Goal: Find contact information: Find contact information

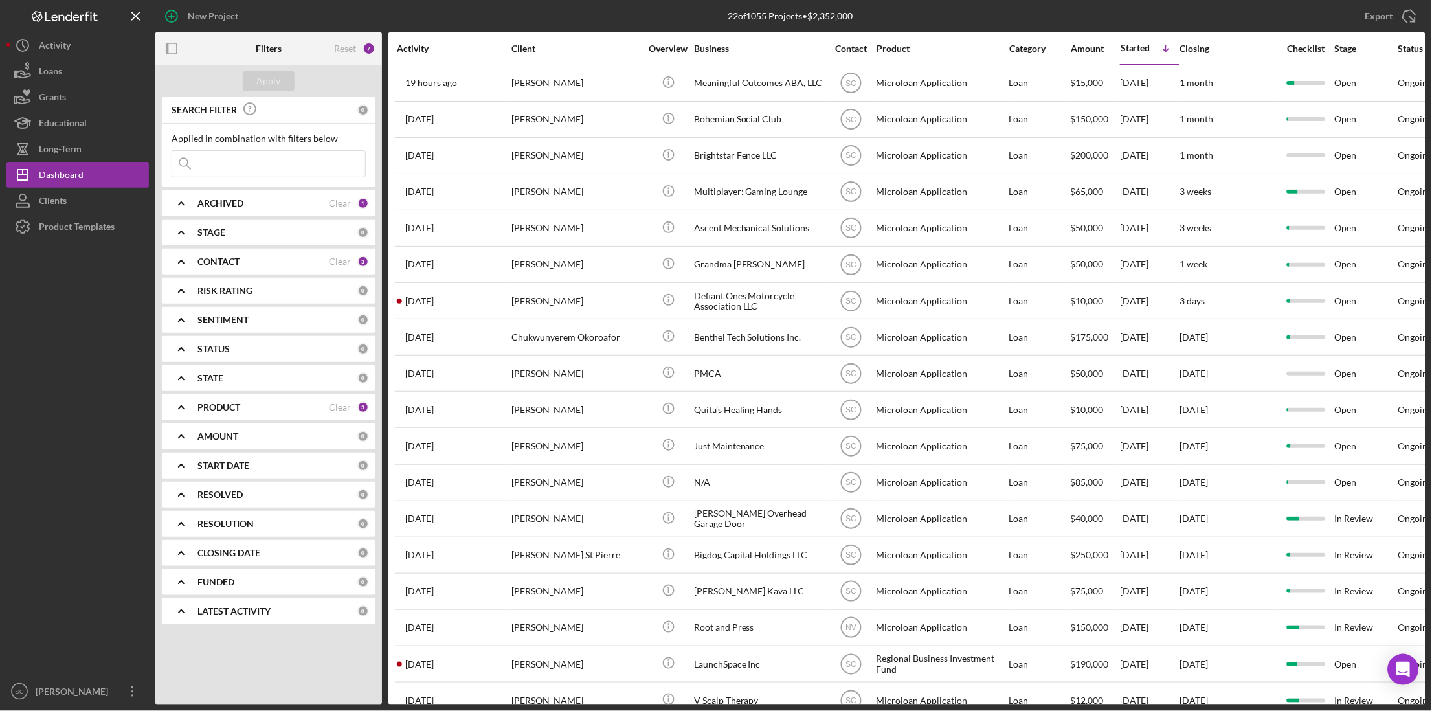
click at [234, 164] on input at bounding box center [268, 164] width 193 height 26
type input "v"
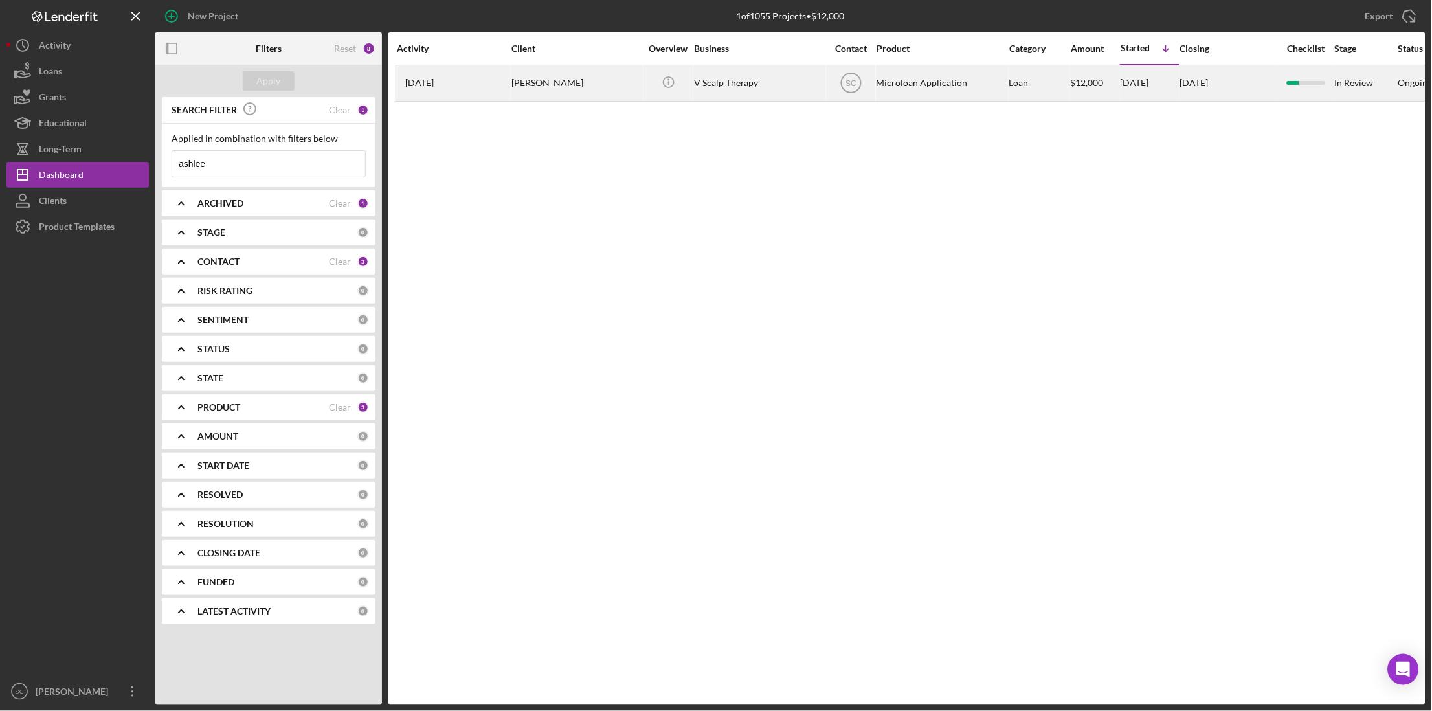
type input "ashlee"
click at [521, 100] on div "[PERSON_NAME]" at bounding box center [575, 83] width 129 height 34
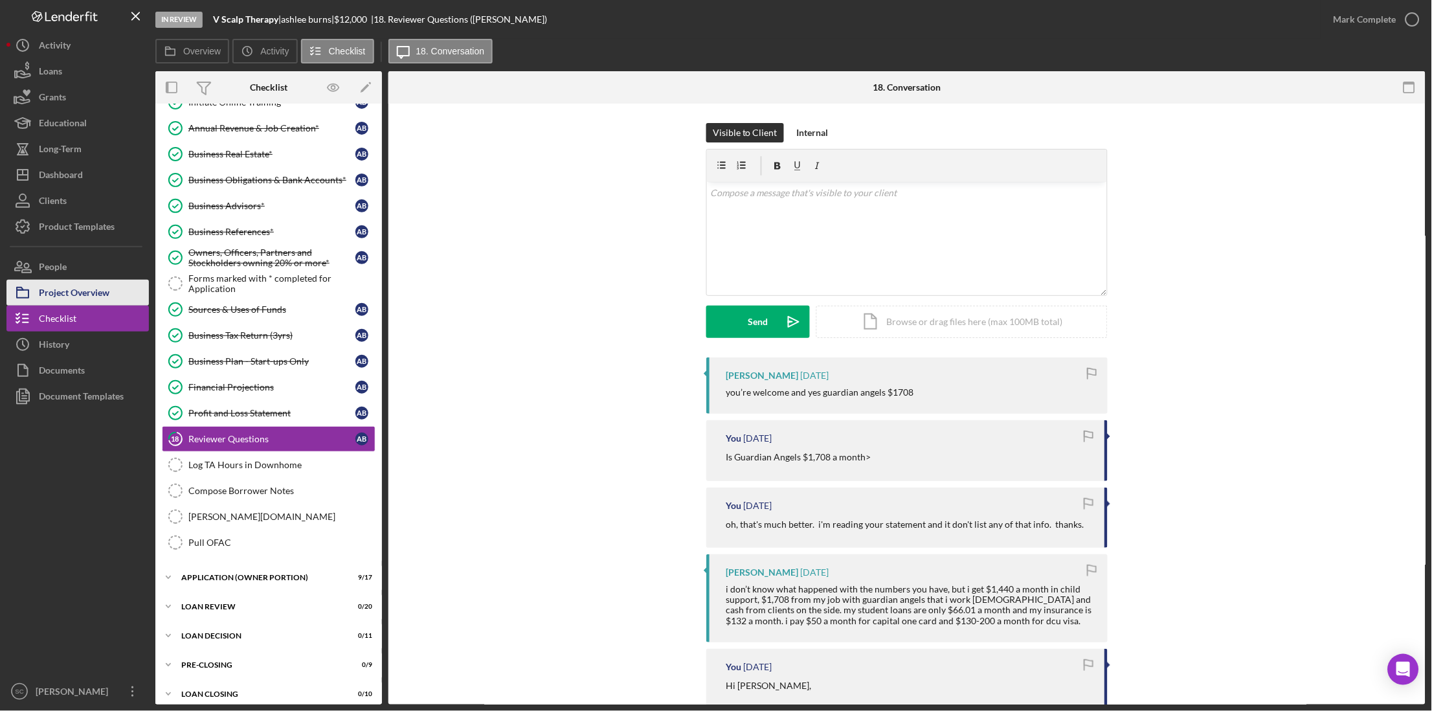
scroll to position [168, 0]
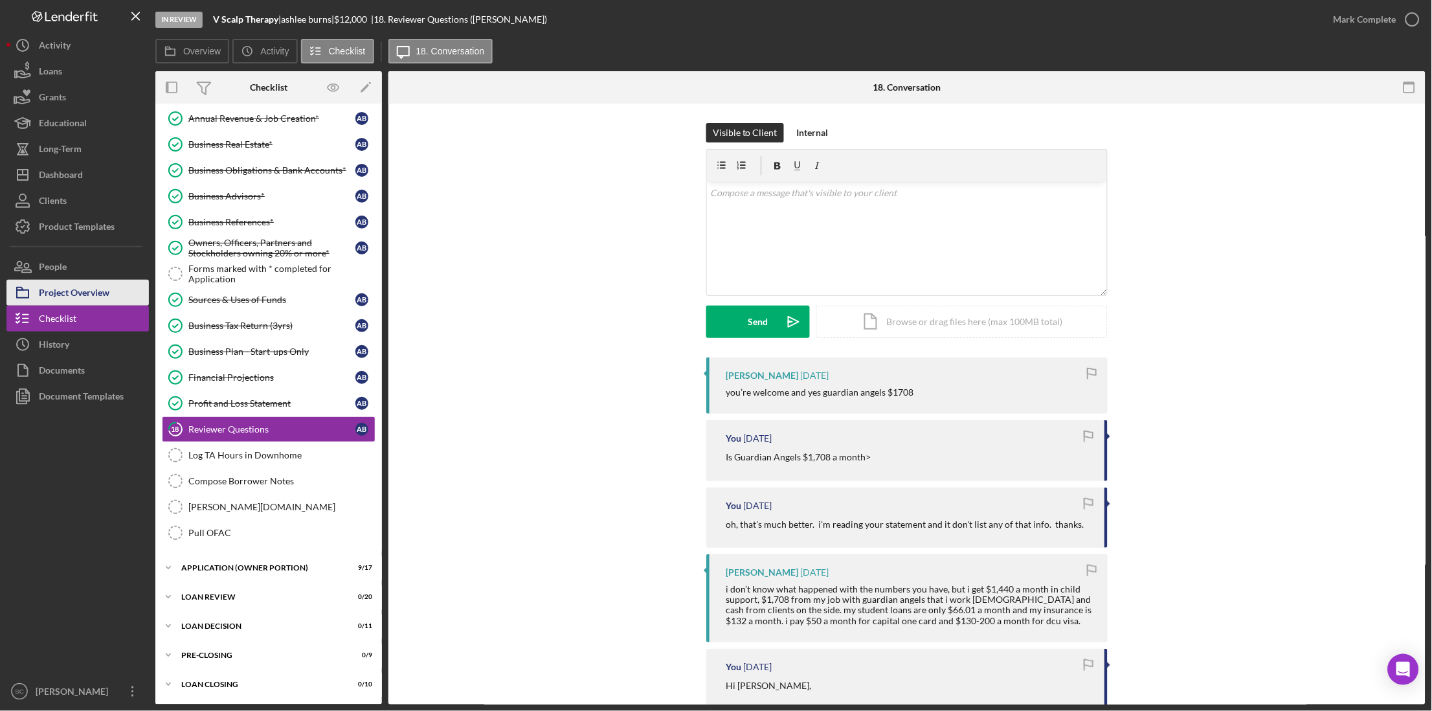
click at [88, 294] on div "Project Overview" at bounding box center [74, 294] width 71 height 29
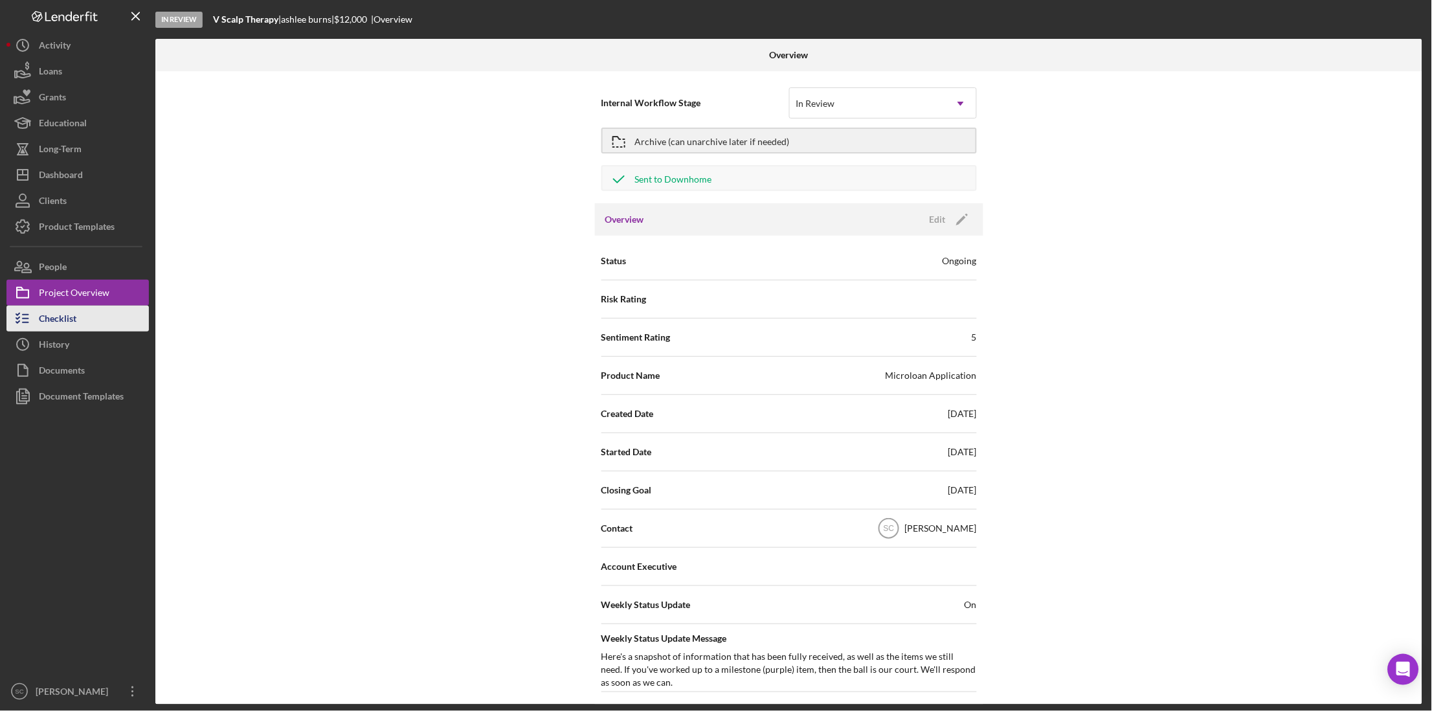
click at [74, 316] on div "Checklist" at bounding box center [58, 320] width 38 height 29
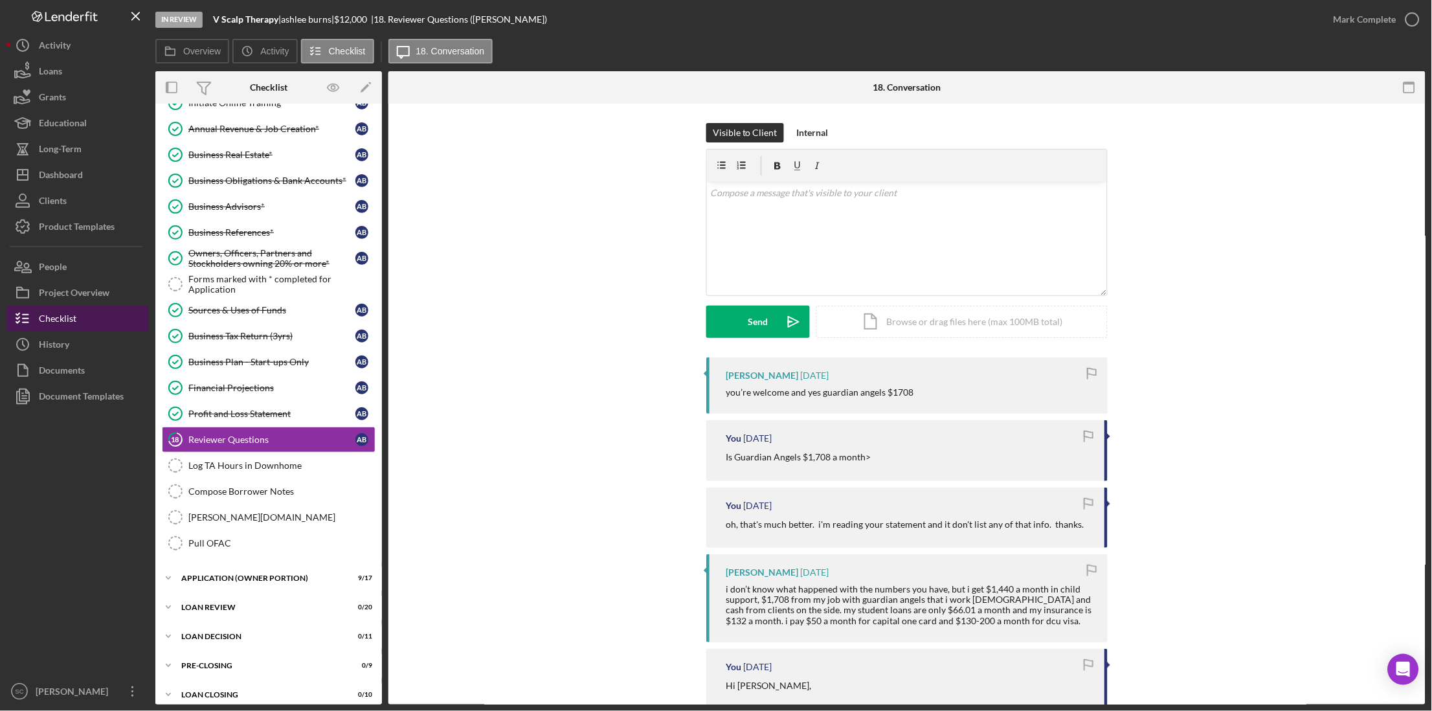
scroll to position [166, 0]
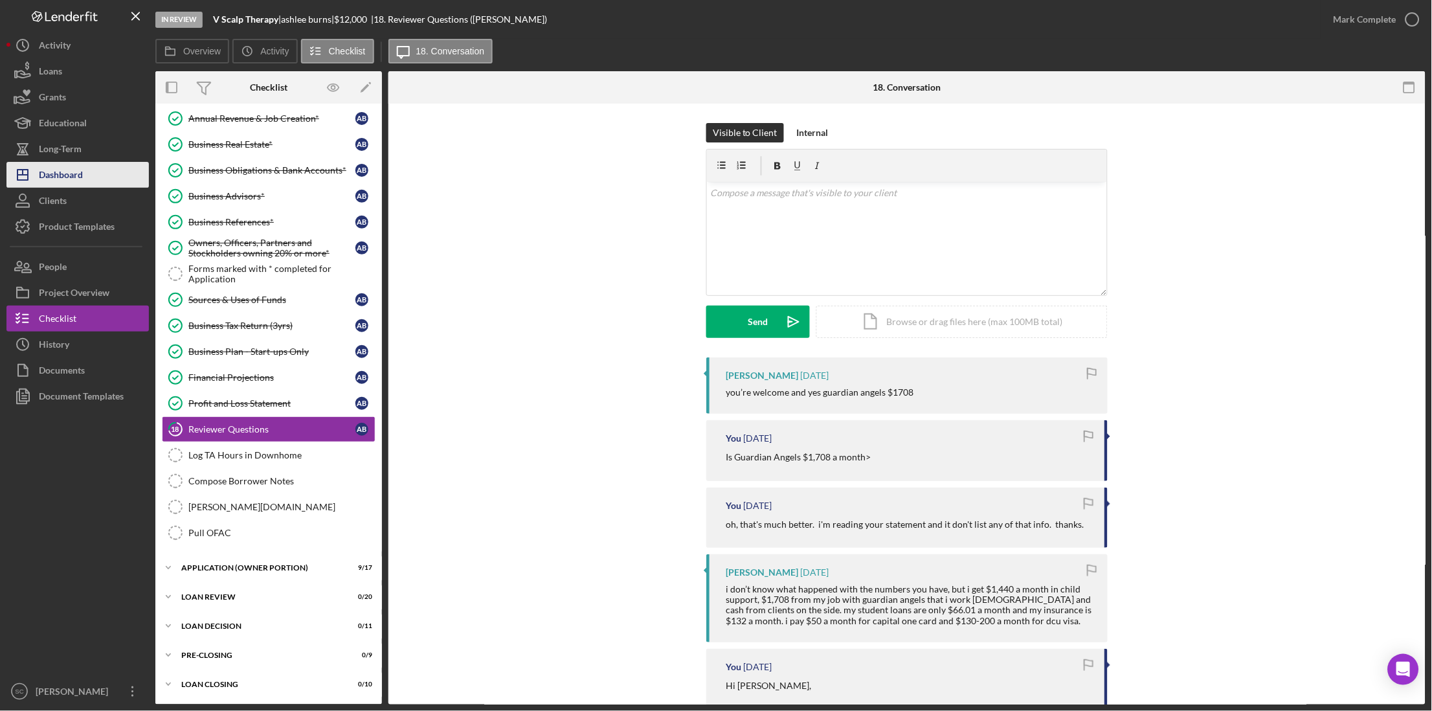
click at [76, 178] on div "Dashboard" at bounding box center [61, 176] width 44 height 29
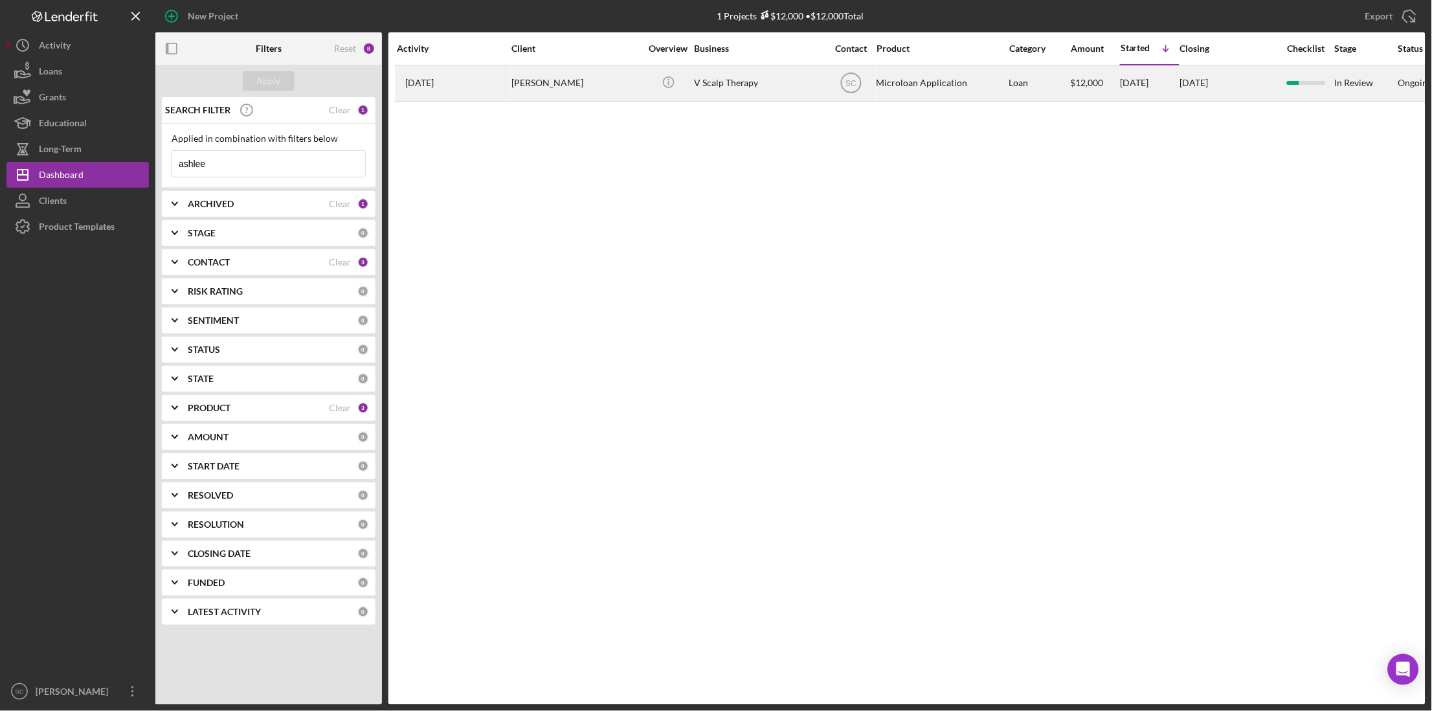
click at [557, 93] on div "[PERSON_NAME]" at bounding box center [575, 83] width 129 height 34
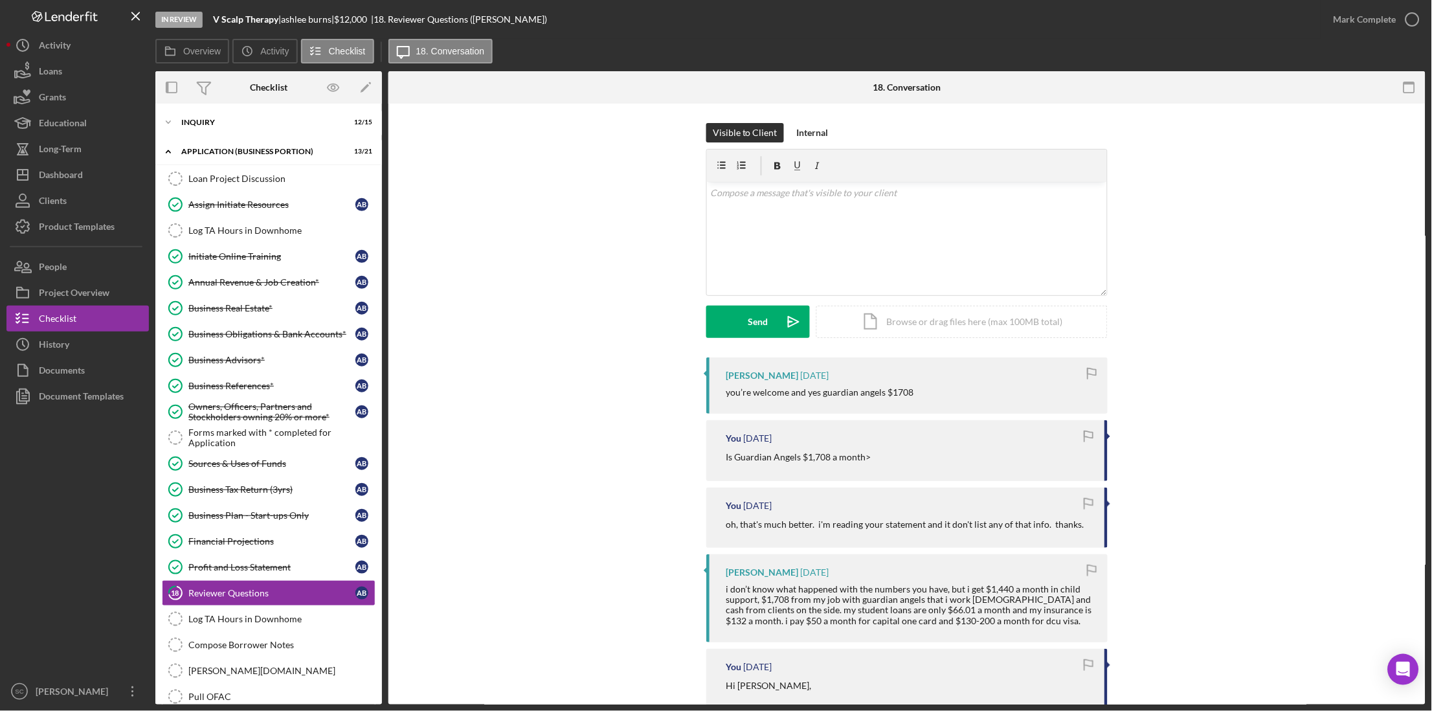
scroll to position [166, 0]
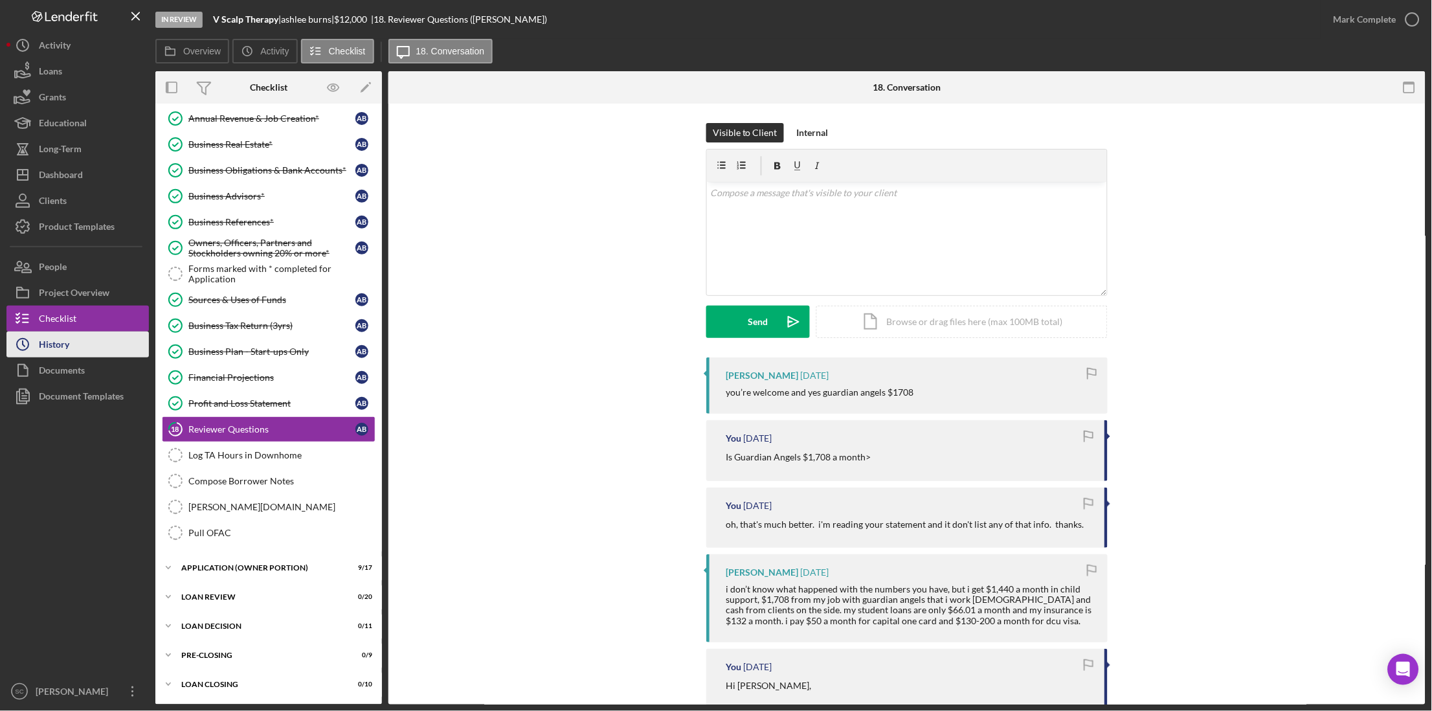
click at [78, 343] on button "Icon/History History" at bounding box center [77, 344] width 142 height 26
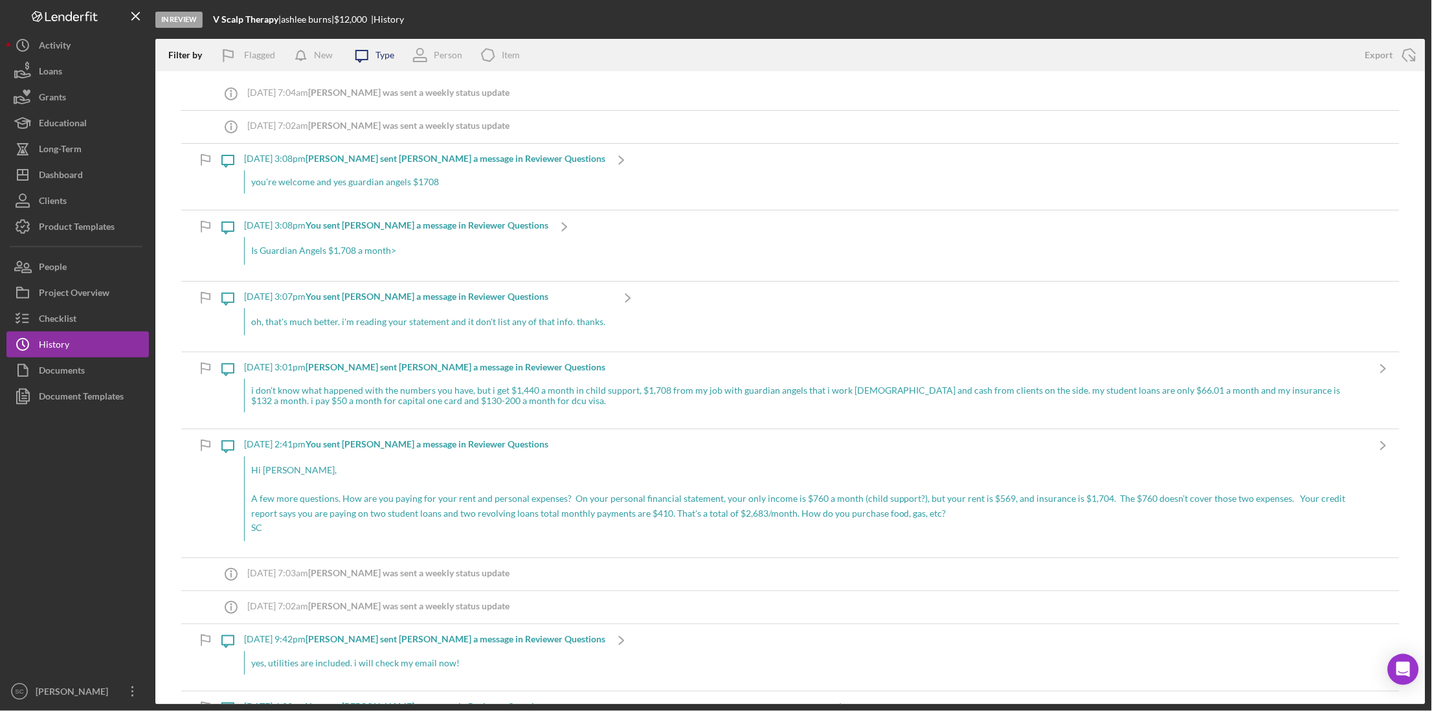
click at [364, 65] on icon "Icon/Message" at bounding box center [362, 55] width 32 height 32
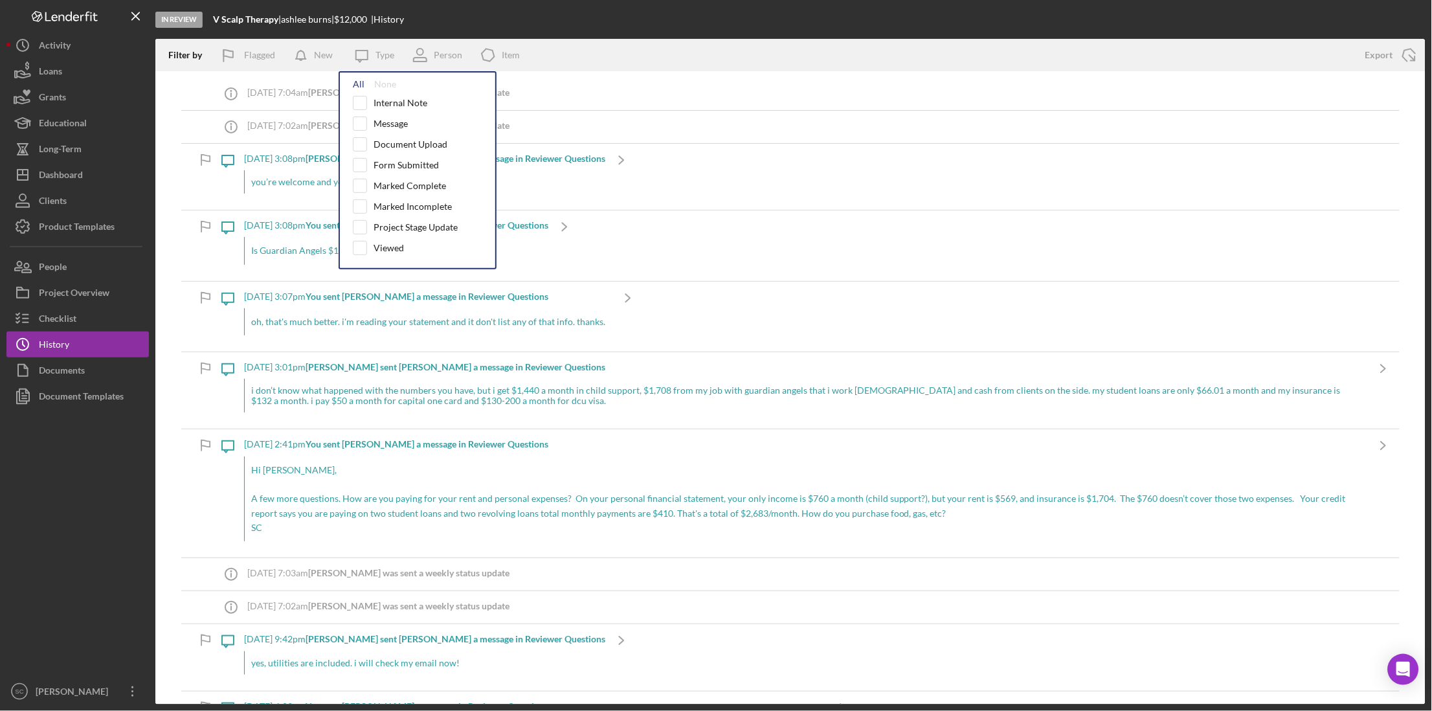
click at [357, 87] on div "All" at bounding box center [359, 84] width 12 height 10
checkbox input "true"
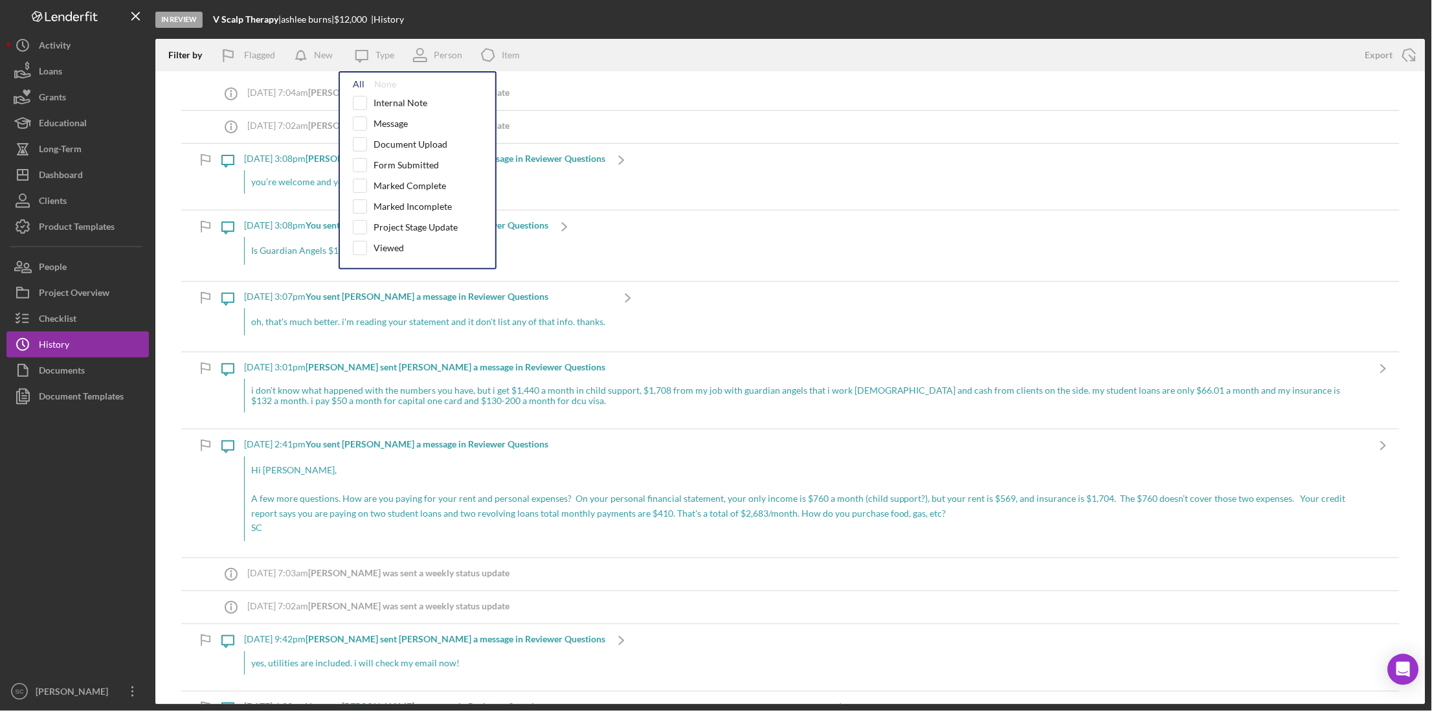
checkbox input "true"
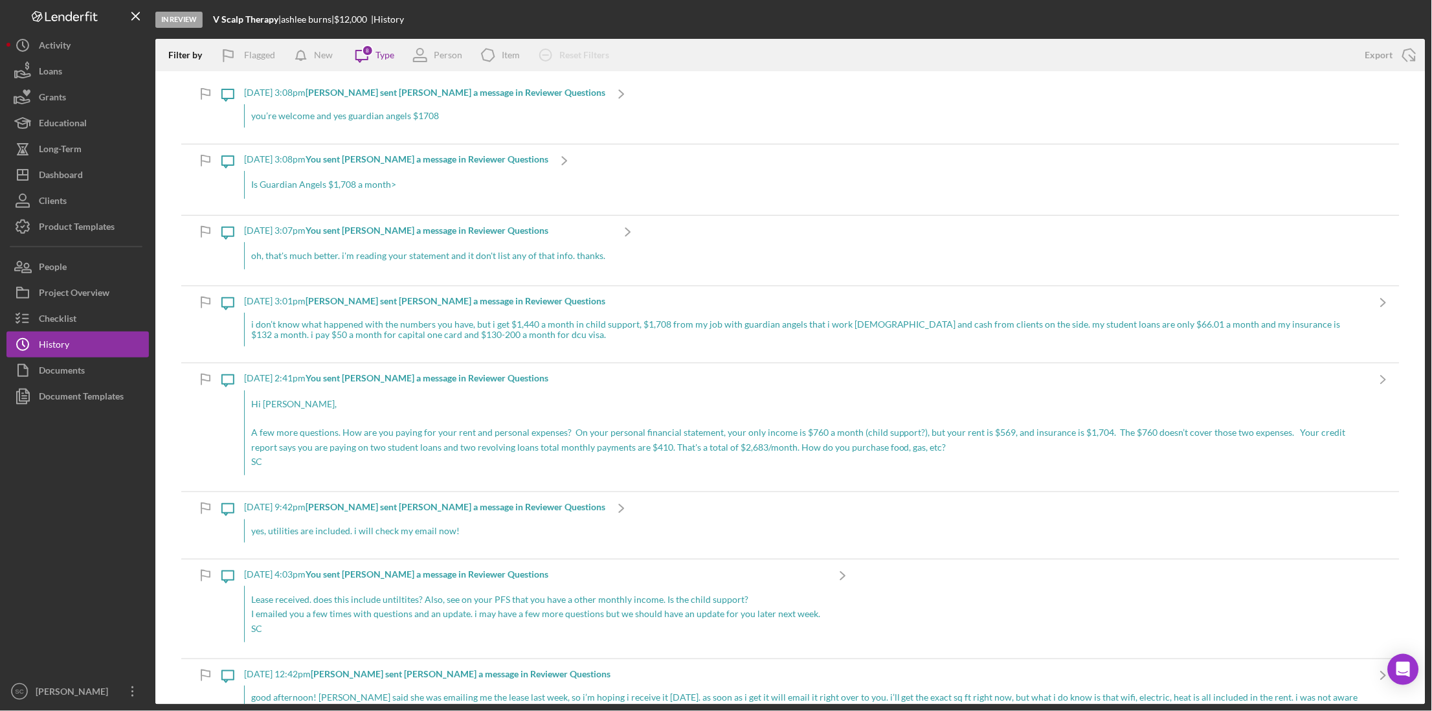
click at [707, 23] on div "In Review V Scalp Therapy | [PERSON_NAME] | $12,000 $12,000 | History" at bounding box center [790, 19] width 1270 height 39
click at [522, 339] on div "i don’t know what happened with the numbers you have, but i get $1,440 a month …" at bounding box center [805, 330] width 1123 height 34
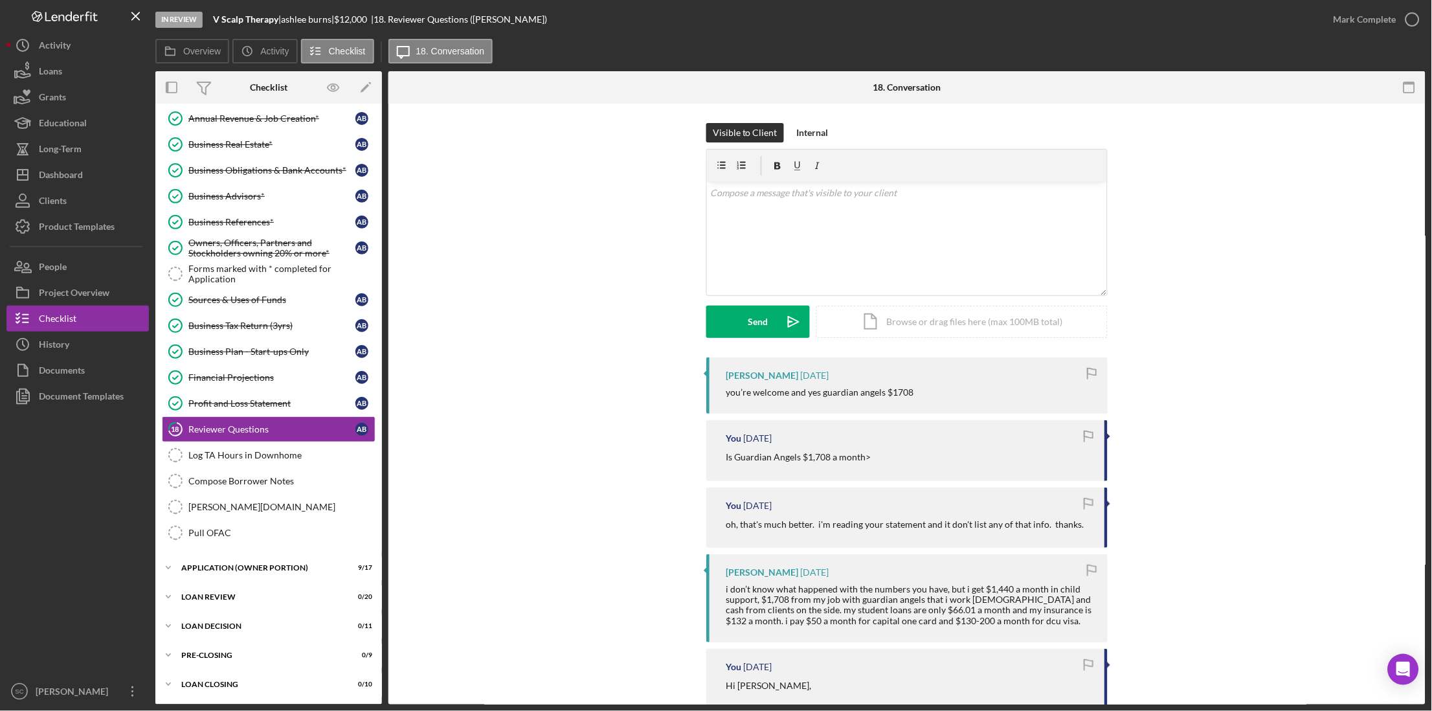
scroll to position [81, 0]
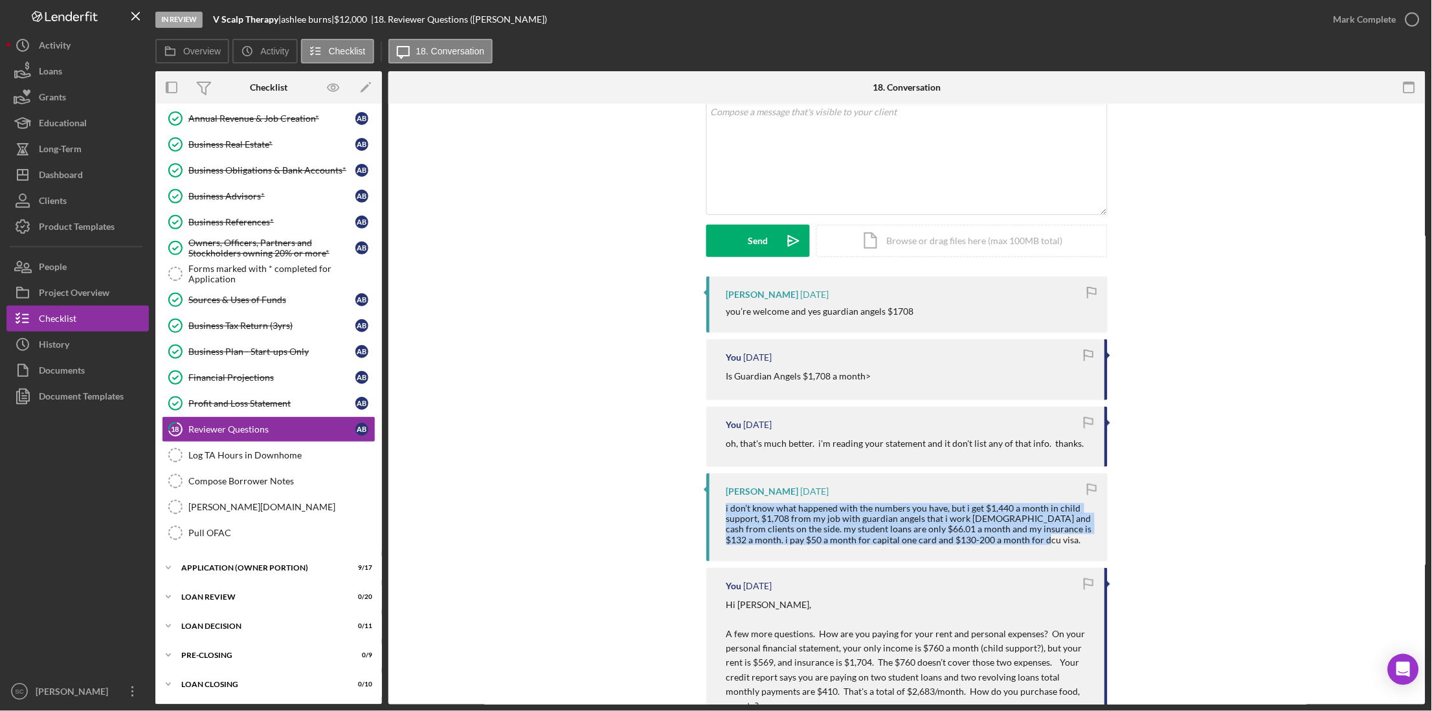
drag, startPoint x: 1007, startPoint y: 545, endPoint x: 712, endPoint y: 508, distance: 297.5
click at [712, 508] on div "[PERSON_NAME] [DATE] i don’t know what happened with the numbers you have, but …" at bounding box center [906, 516] width 401 height 87
drag, startPoint x: 712, startPoint y: 508, endPoint x: 774, endPoint y: 514, distance: 61.8
copy div "i don’t know what happened with the numbers you have, but i get $1,440 a month …"
click at [78, 186] on div "Dashboard" at bounding box center [61, 176] width 44 height 29
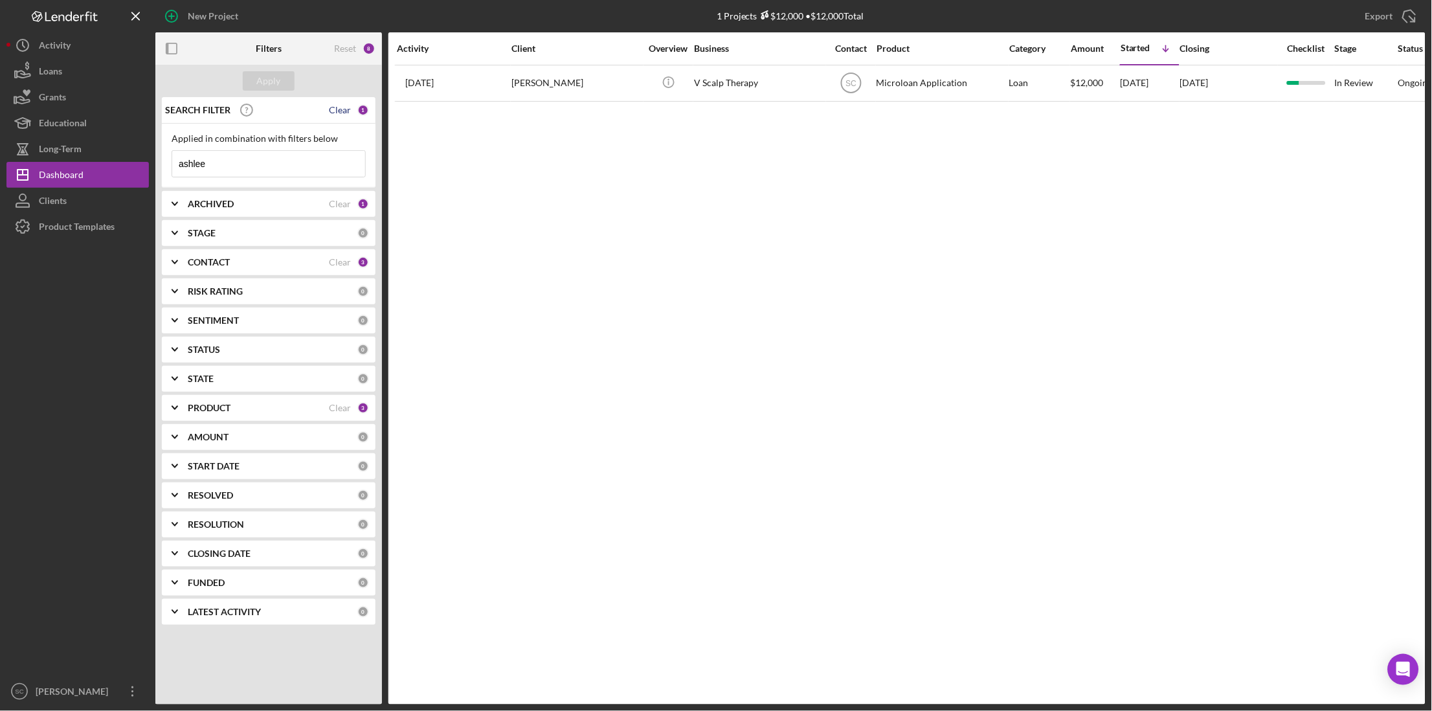
click at [341, 111] on div "Clear" at bounding box center [340, 110] width 22 height 10
click at [284, 84] on button "Apply" at bounding box center [269, 80] width 52 height 19
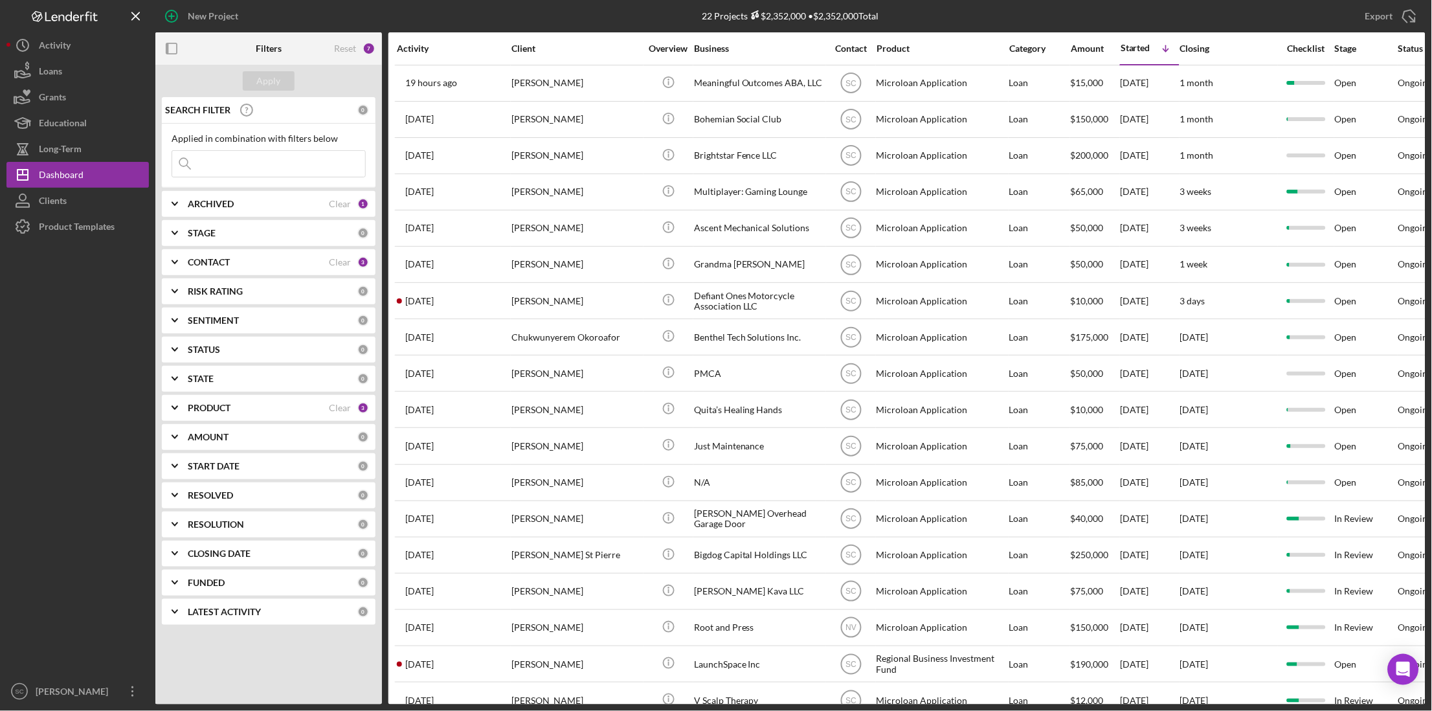
click at [213, 172] on input at bounding box center [268, 164] width 193 height 26
type input "e"
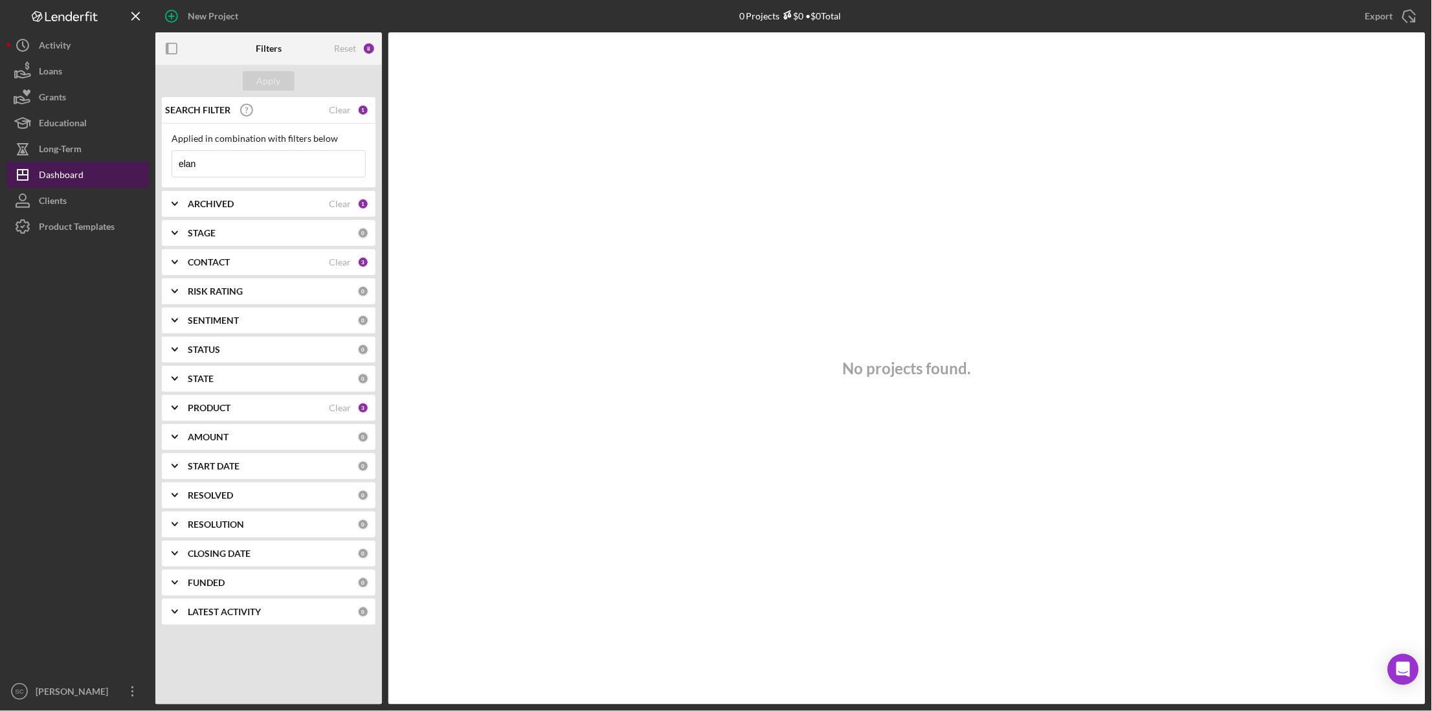
type input "elan"
click at [84, 170] on button "Icon/Dashboard Dashboard" at bounding box center [77, 175] width 142 height 26
click at [344, 46] on div "Reset" at bounding box center [345, 48] width 22 height 10
drag, startPoint x: 346, startPoint y: 47, endPoint x: 275, endPoint y: 45, distance: 71.9
click at [275, 45] on b "Filters" at bounding box center [269, 48] width 26 height 10
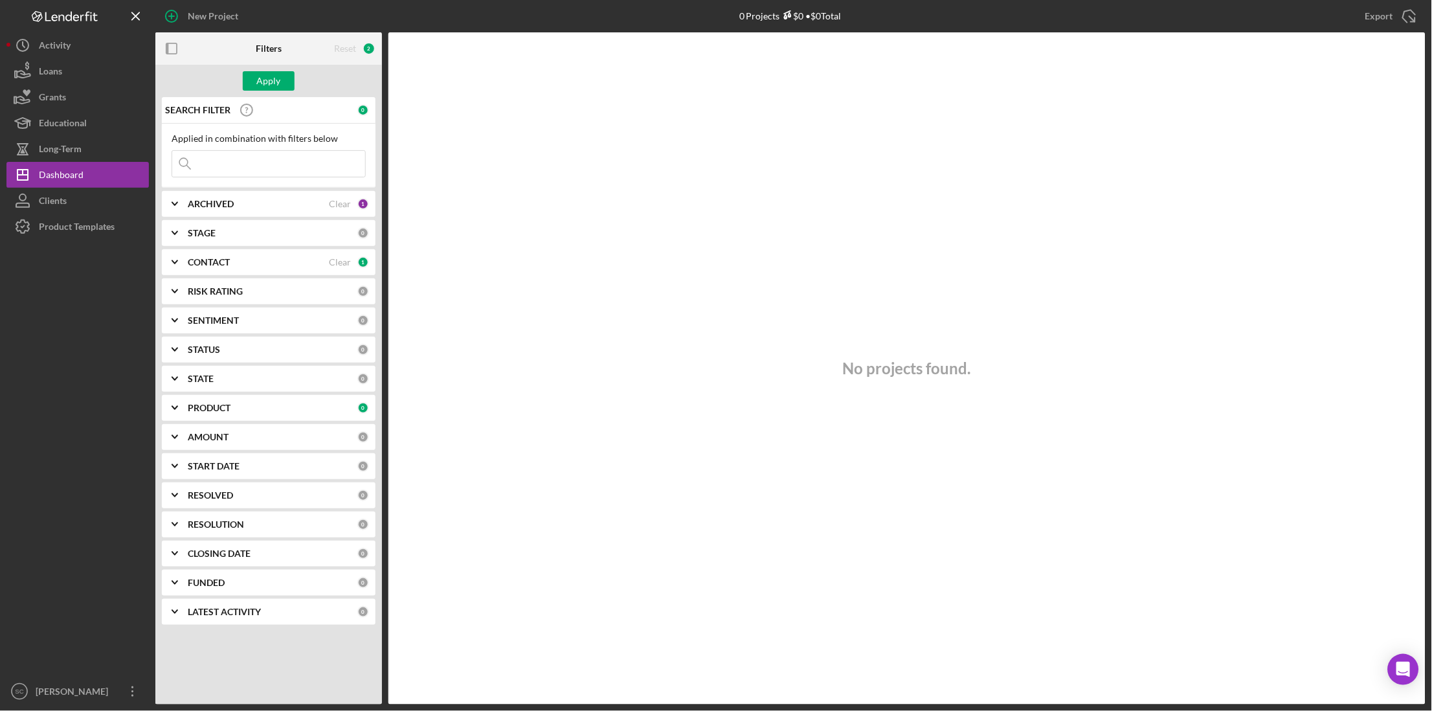
click at [370, 45] on div "2" at bounding box center [369, 48] width 13 height 13
click at [270, 164] on input at bounding box center [268, 164] width 193 height 26
click at [203, 47] on div at bounding box center [193, 48] width 76 height 32
click at [221, 260] on b "CONTACT" at bounding box center [209, 262] width 42 height 10
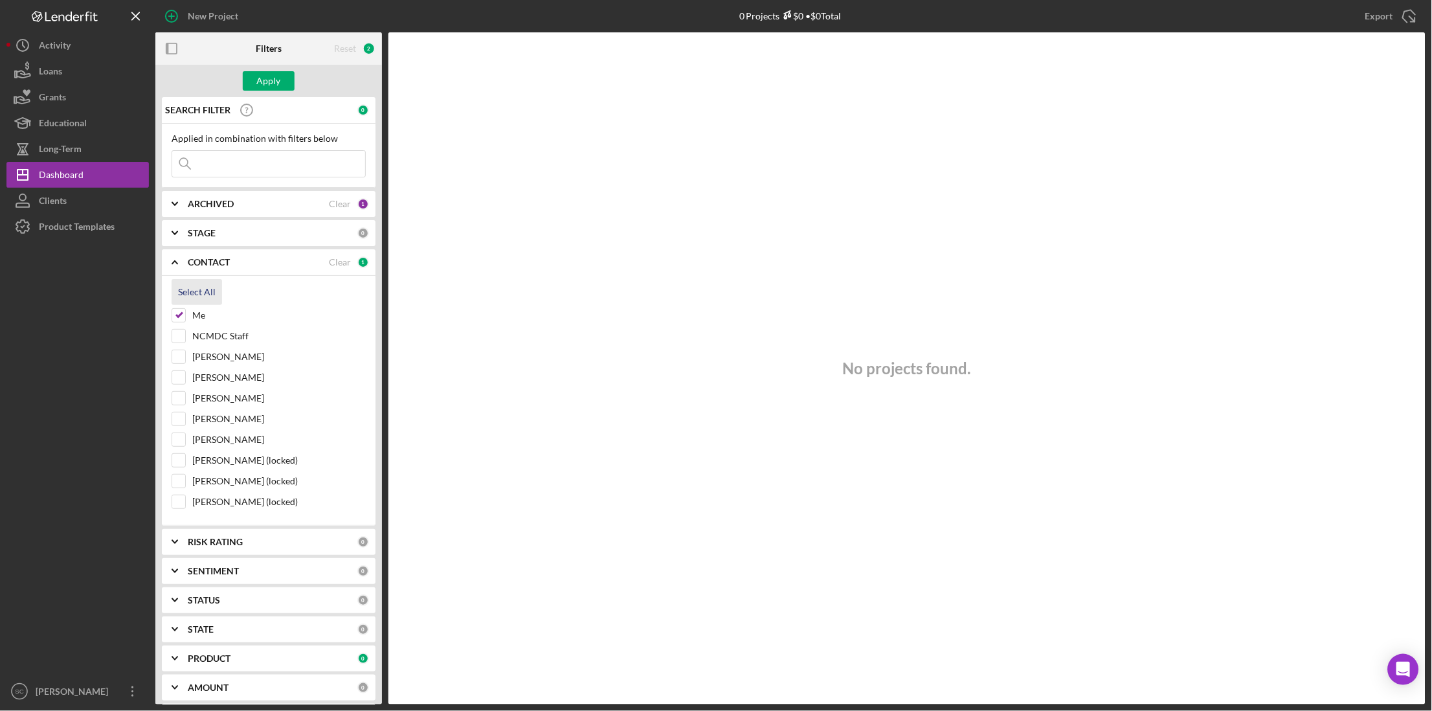
click at [185, 293] on div "Select All" at bounding box center [197, 292] width 38 height 26
checkbox input "true"
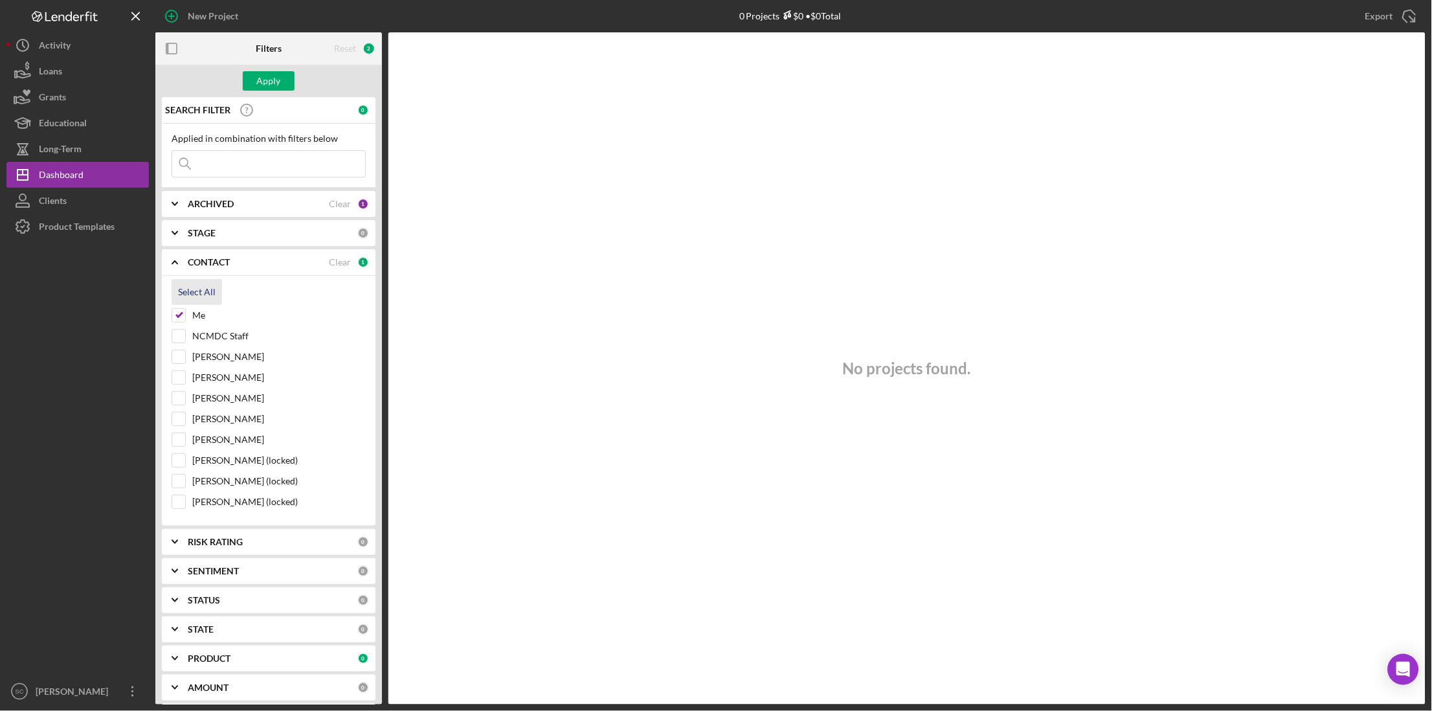
checkbox input "true"
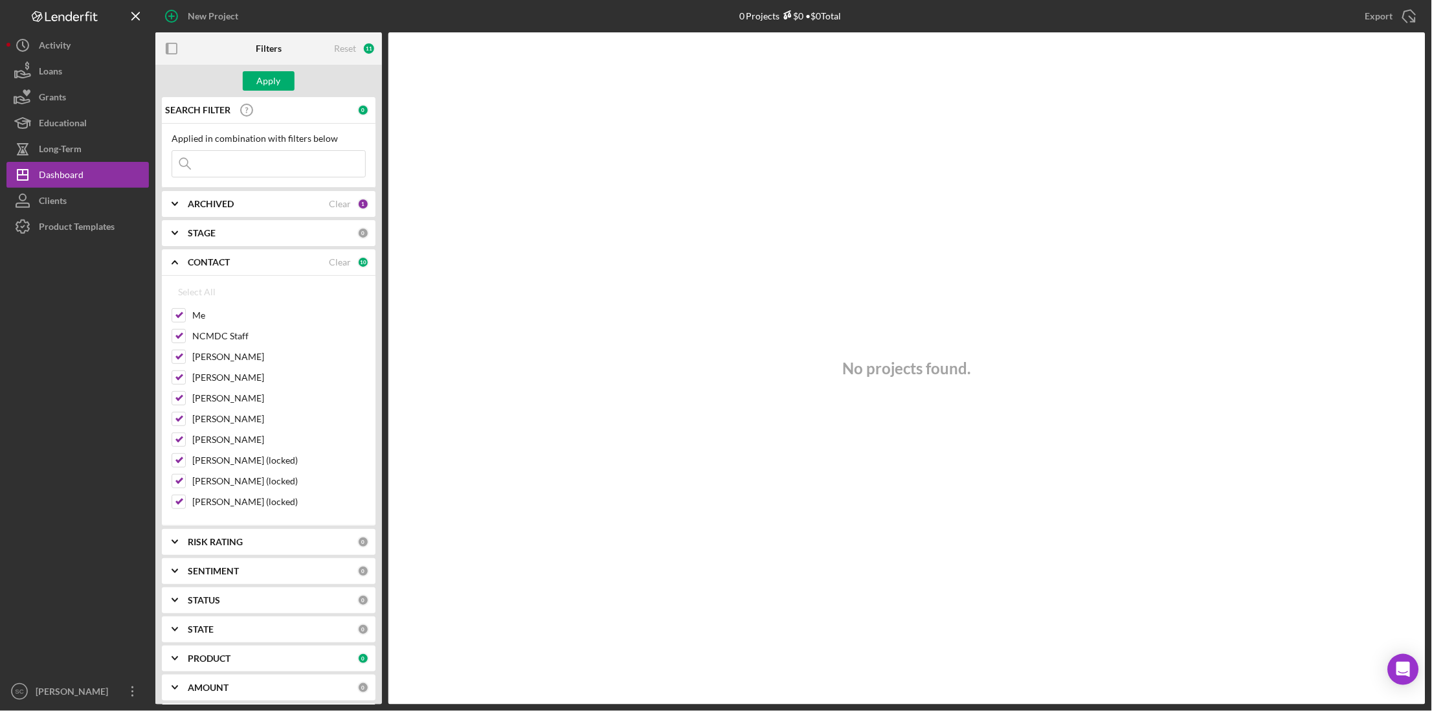
click at [198, 164] on input at bounding box center [268, 164] width 193 height 26
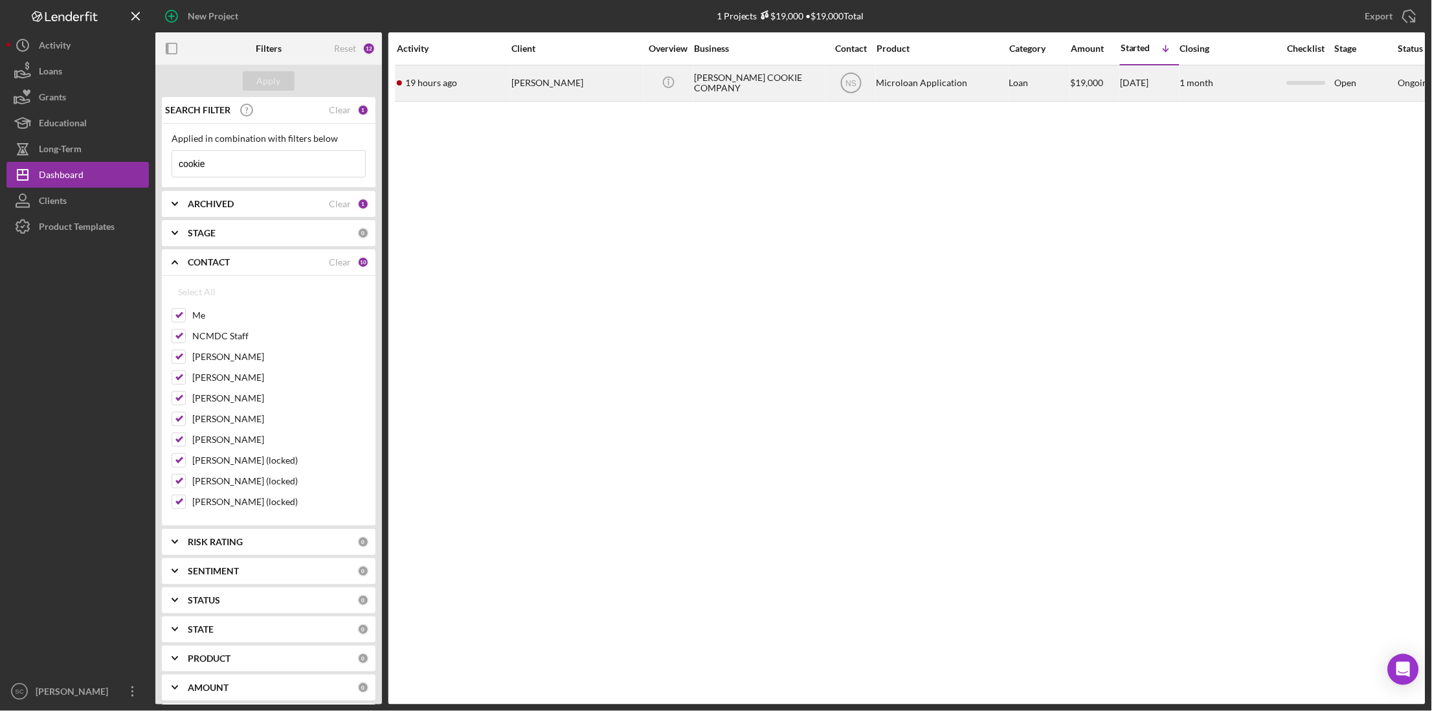
type input "cookie"
click at [546, 94] on div "[PERSON_NAME]" at bounding box center [575, 83] width 129 height 34
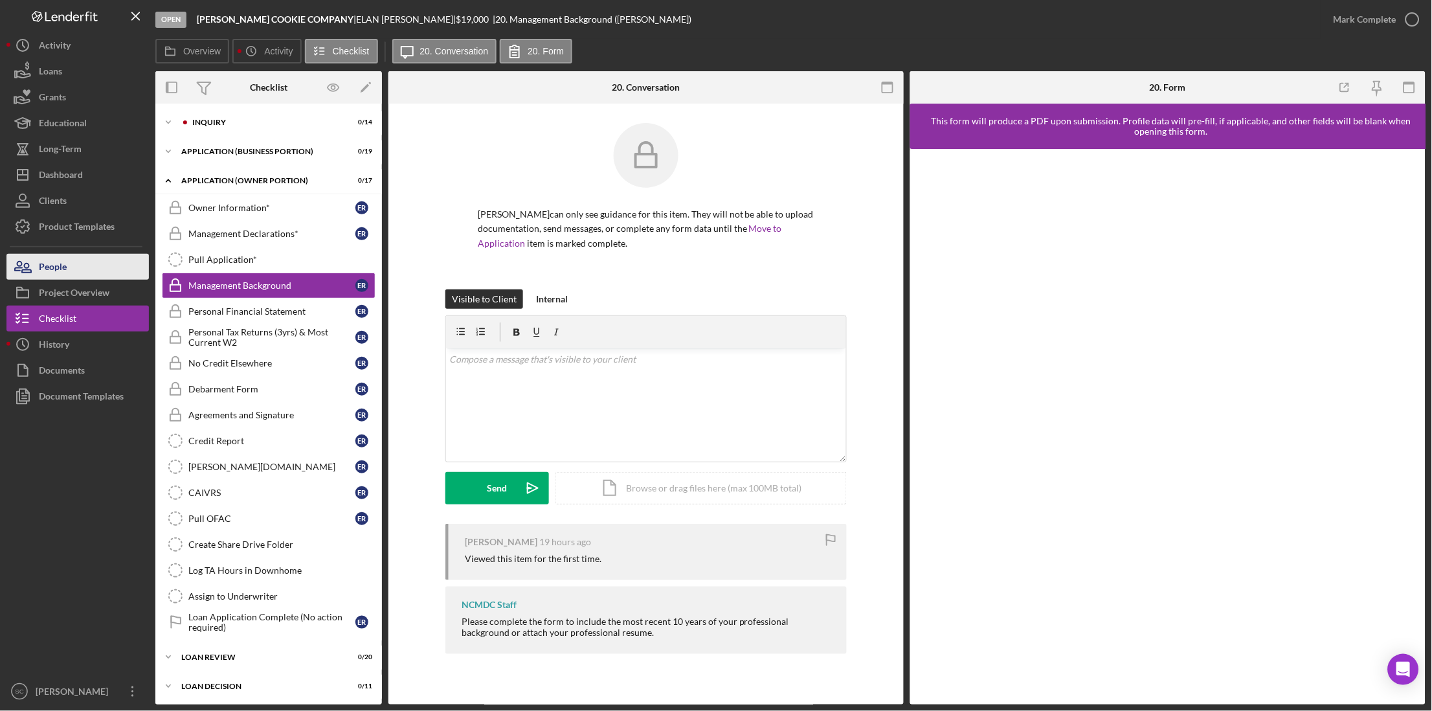
click at [43, 265] on div "People" at bounding box center [53, 268] width 28 height 29
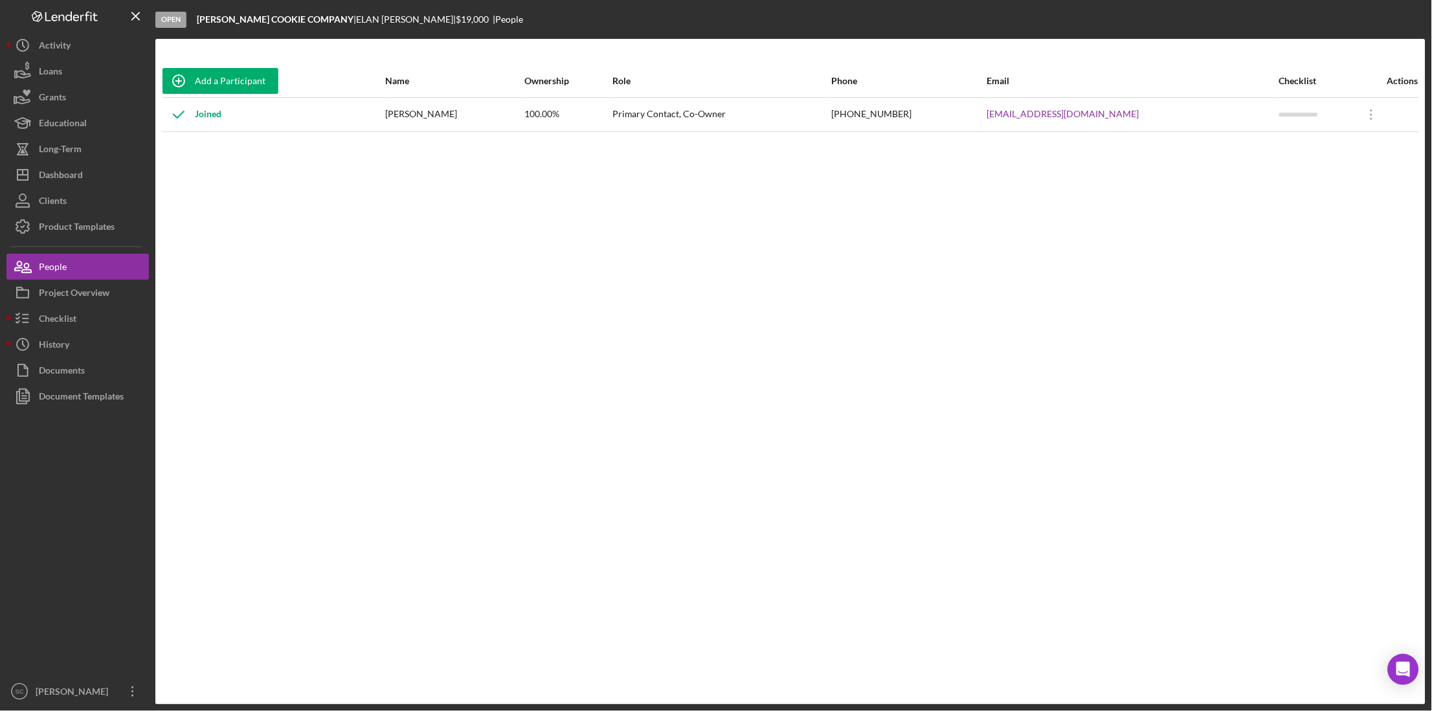
click at [832, 117] on div "[PHONE_NUMBER]" at bounding box center [909, 114] width 154 height 32
drag, startPoint x: 803, startPoint y: 117, endPoint x: 848, endPoint y: 119, distance: 45.4
click at [848, 119] on tr "Joined [PERSON_NAME] 100.00% Primary Contact, Co-Owner [PHONE_NUMBER] [EMAIL_AD…" at bounding box center [790, 114] width 1257 height 34
drag, startPoint x: 848, startPoint y: 119, endPoint x: 813, endPoint y: 111, distance: 36.6
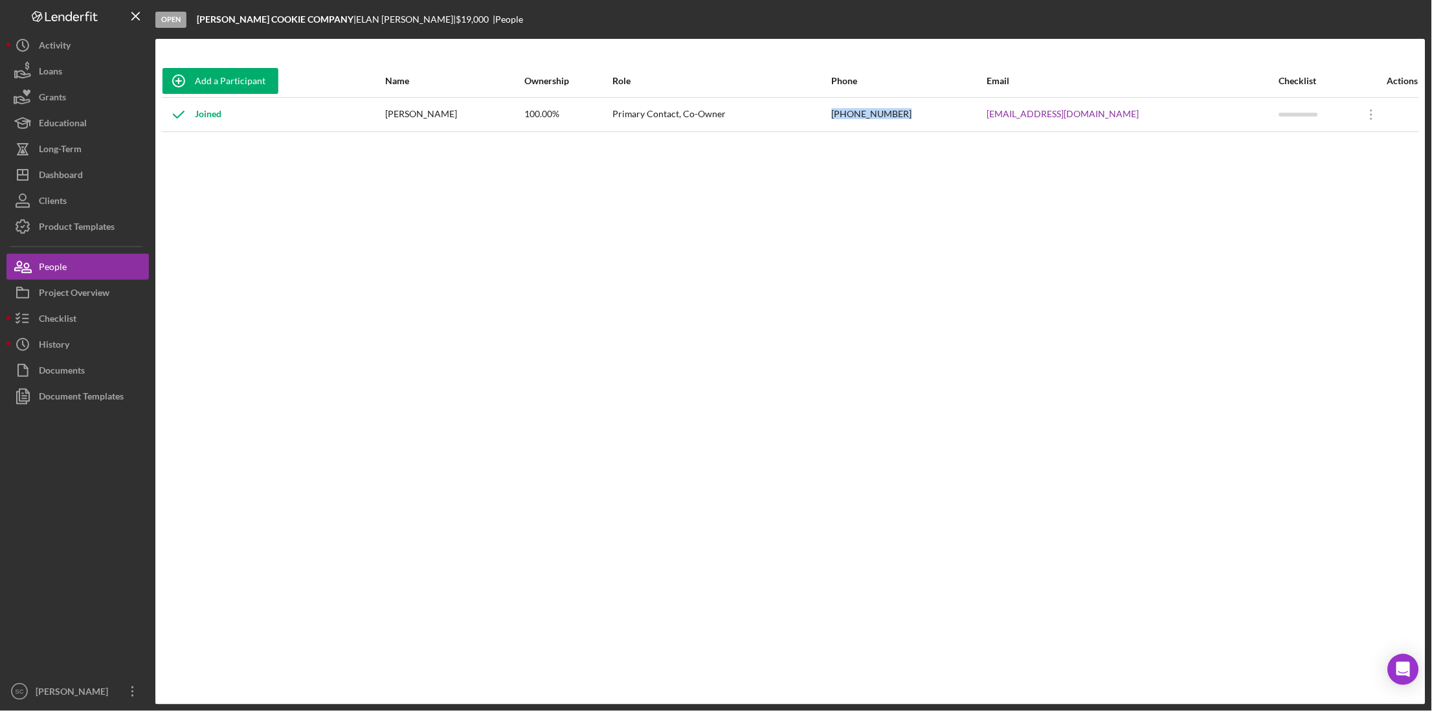
copy tr "[PHONE_NUMBER]"
click at [552, 300] on div "Add a Participant Name Ownership Role Phone Email Checklist Actions Joined [PER…" at bounding box center [790, 372] width 1270 height 614
